Goal: Find specific page/section: Find specific page/section

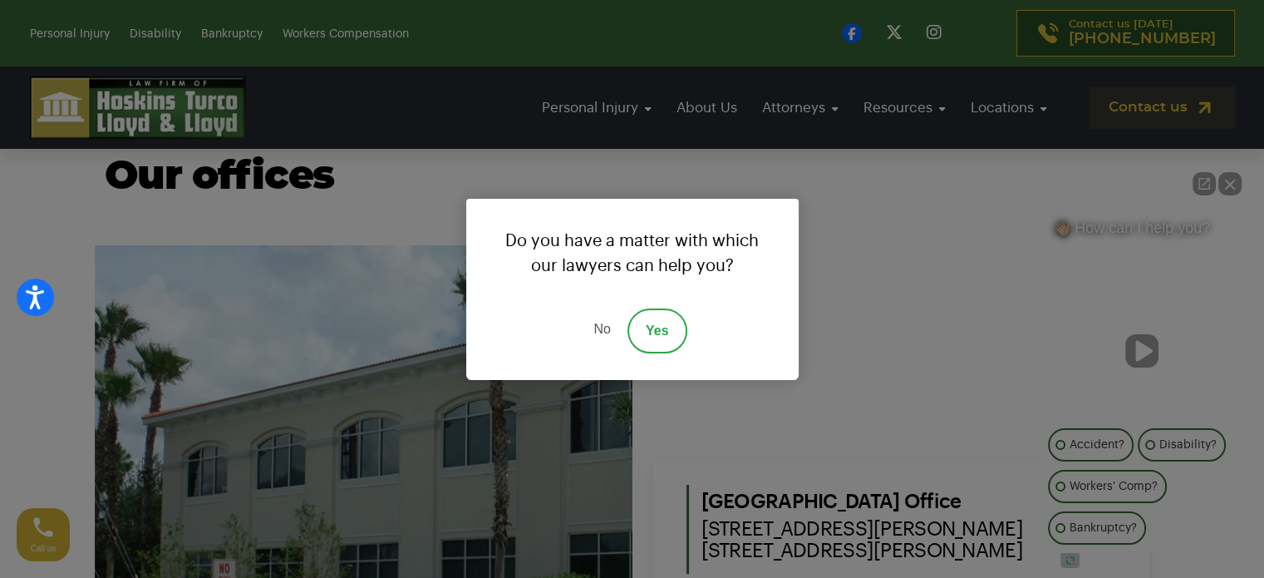
scroll to position [665, 0]
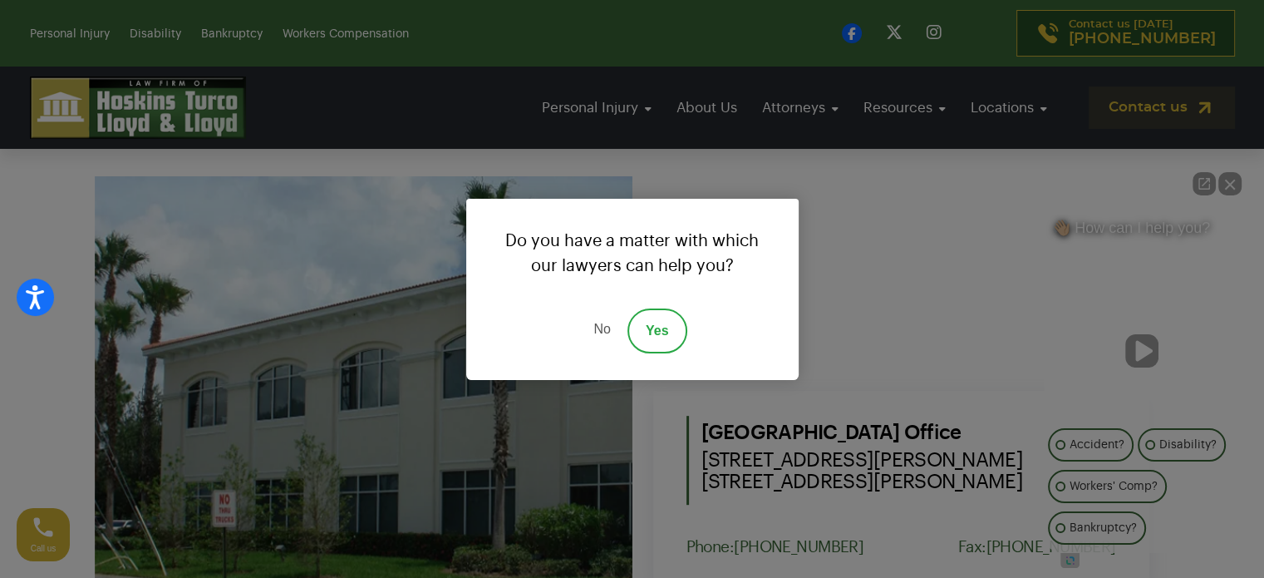
click at [592, 327] on link "No" at bounding box center [602, 330] width 50 height 45
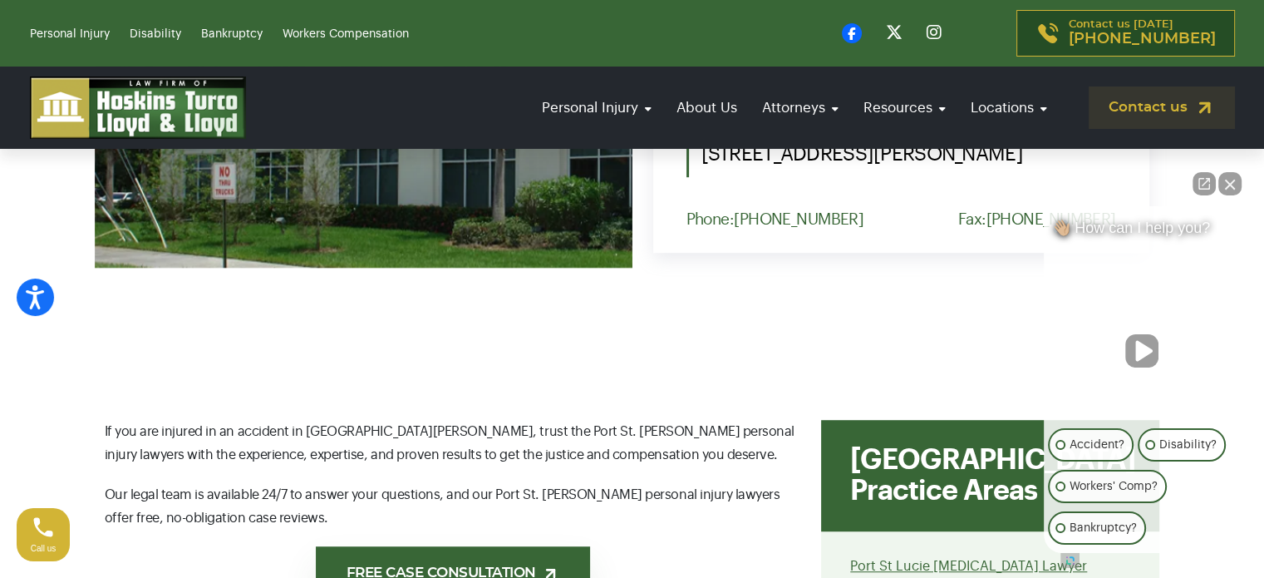
scroll to position [997, 0]
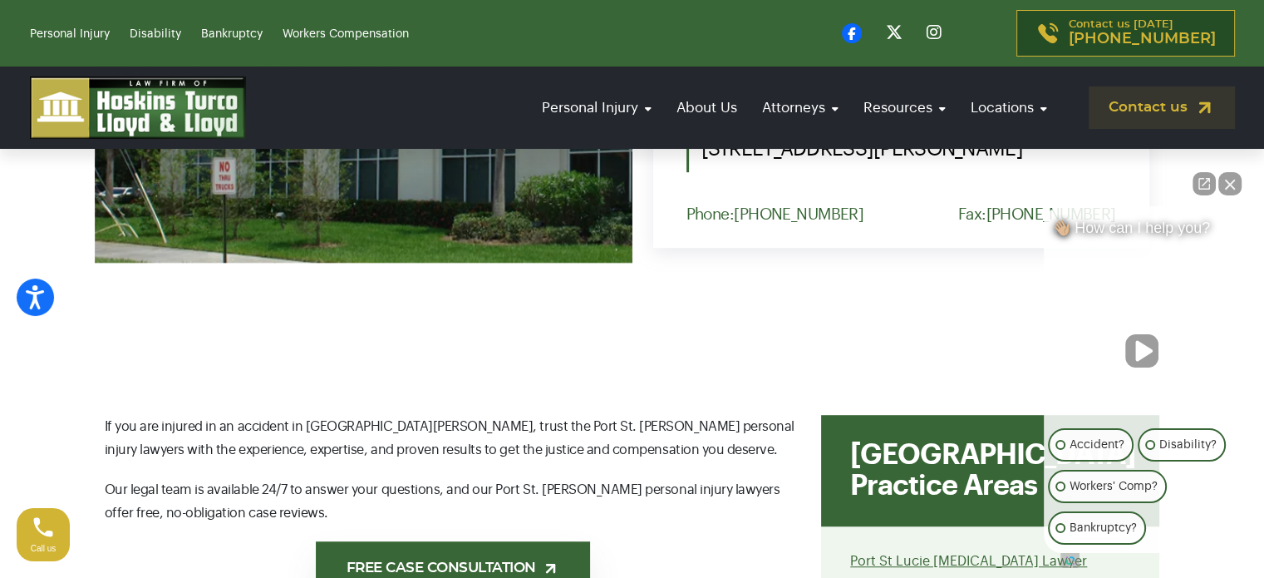
click at [1234, 180] on button "Close Intaker Chat Widget" at bounding box center [1229, 183] width 23 height 23
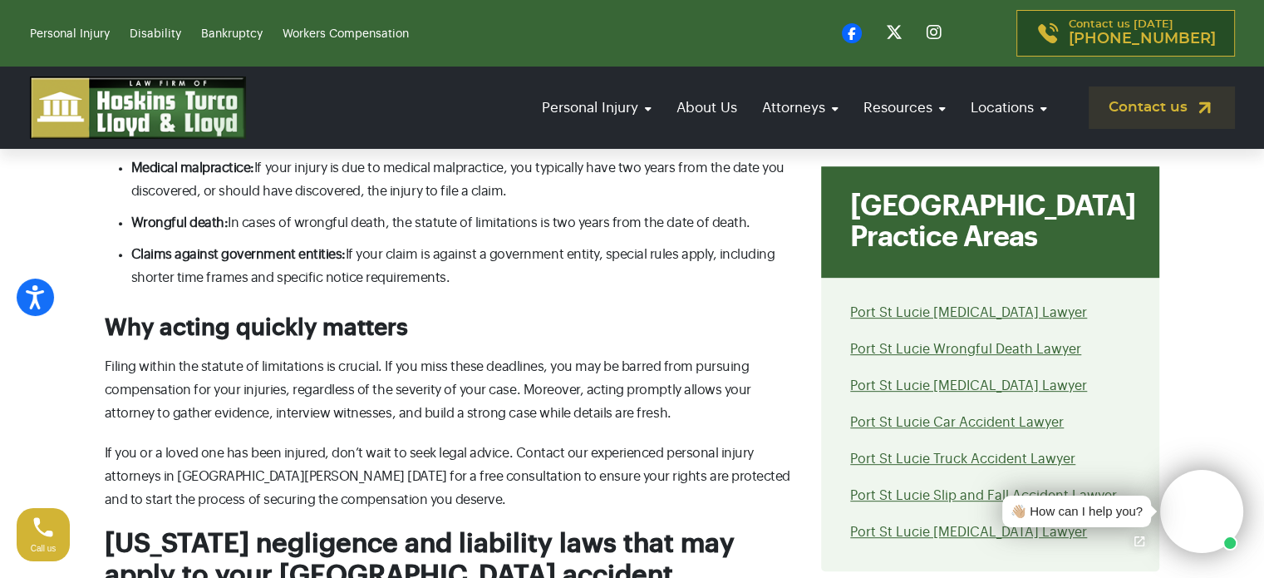
scroll to position [6980, 0]
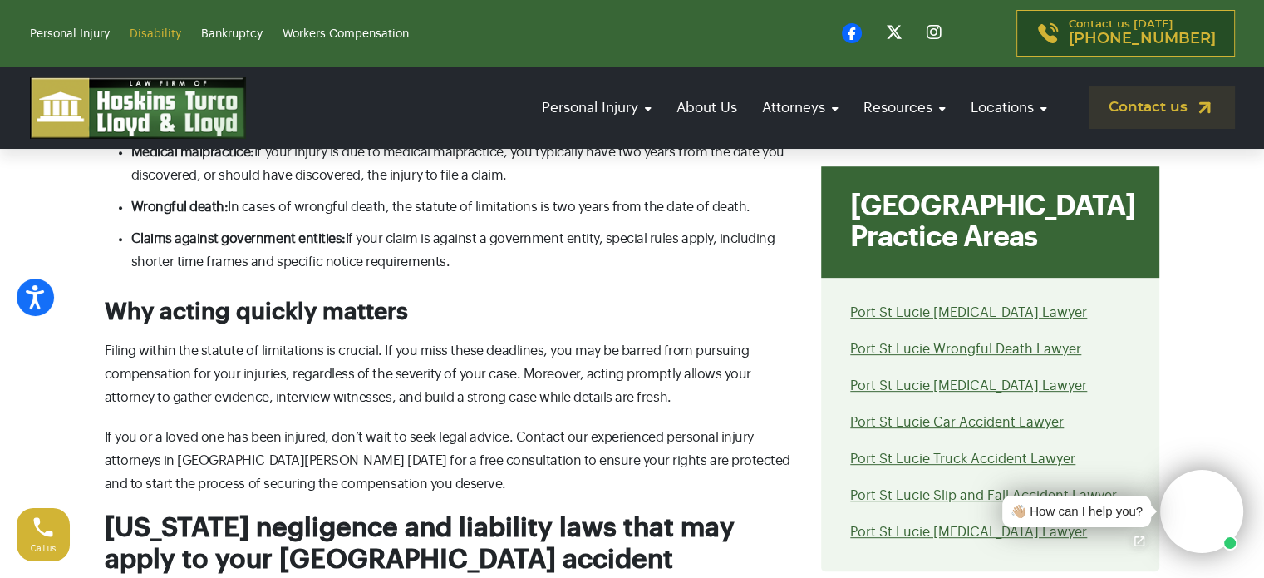
click at [153, 32] on link "Disability" at bounding box center [156, 34] width 52 height 12
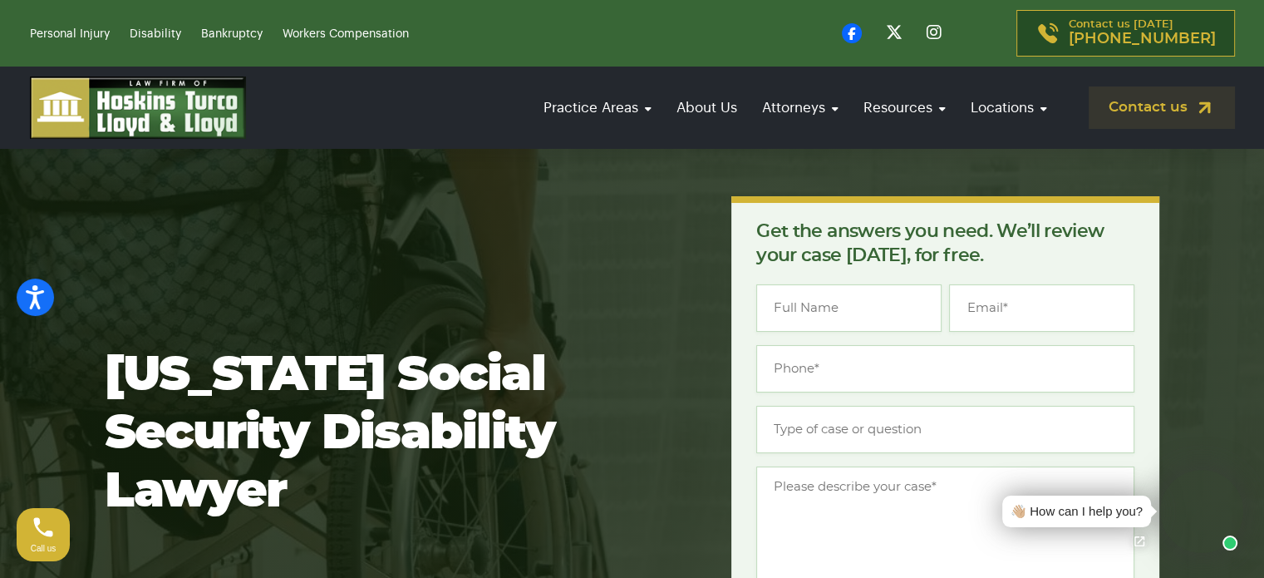
click at [325, 27] on li "Workers Compensation" at bounding box center [354, 33] width 143 height 20
click at [323, 37] on link "Workers Compensation" at bounding box center [346, 34] width 126 height 12
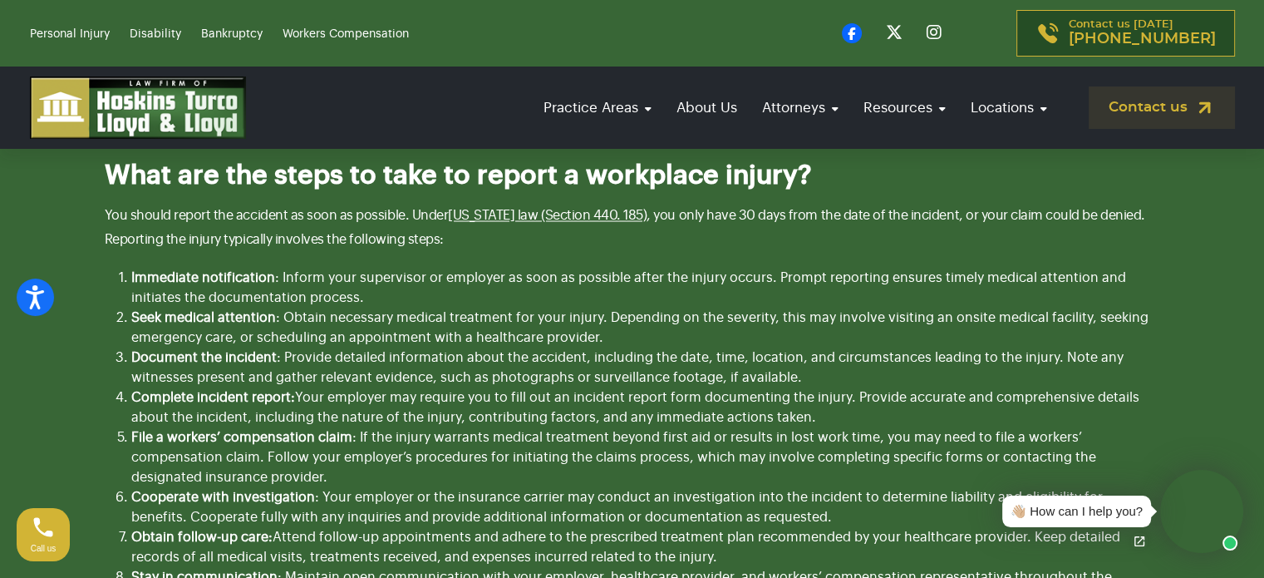
scroll to position [2991, 0]
